Goal: Task Accomplishment & Management: Manage account settings

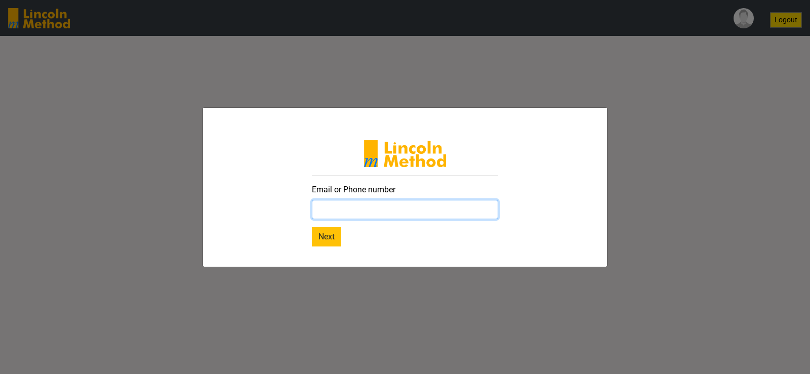
click at [395, 211] on input "text" at bounding box center [405, 209] width 186 height 19
type input "sara@lincolnmethod.com"
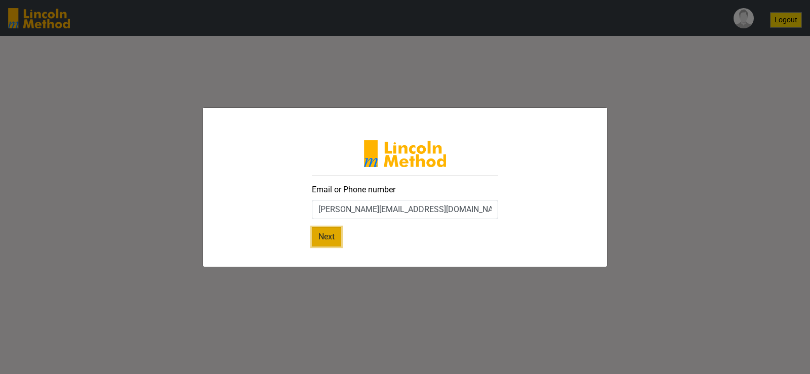
click at [327, 236] on button "Next" at bounding box center [326, 236] width 29 height 19
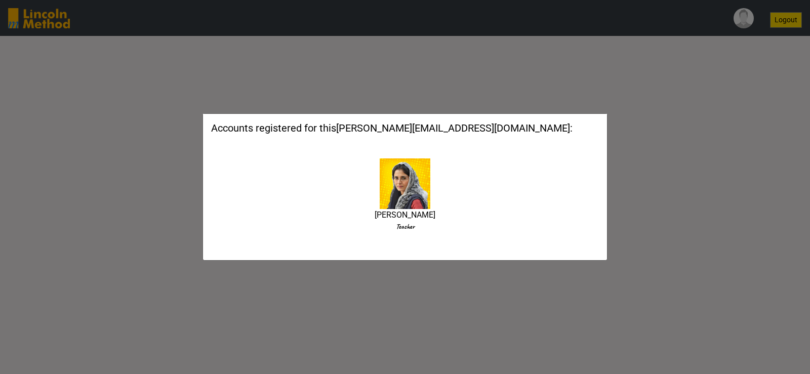
click at [401, 191] on img at bounding box center [404, 183] width 51 height 51
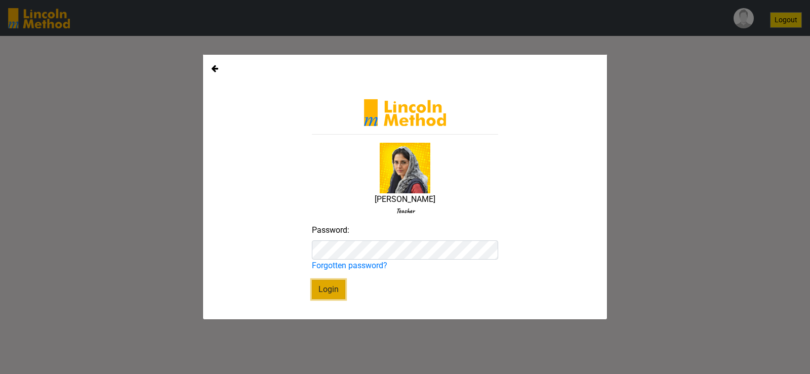
click at [331, 291] on button "Login" at bounding box center [328, 289] width 33 height 19
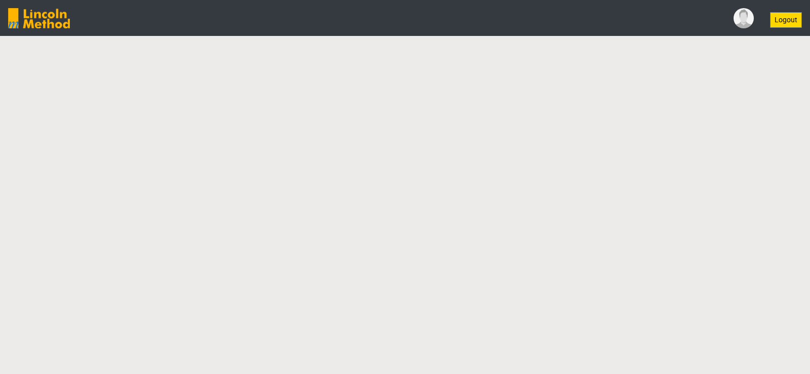
click at [403, 36] on html "Logout" at bounding box center [405, 18] width 810 height 36
